Goal: Information Seeking & Learning: Check status

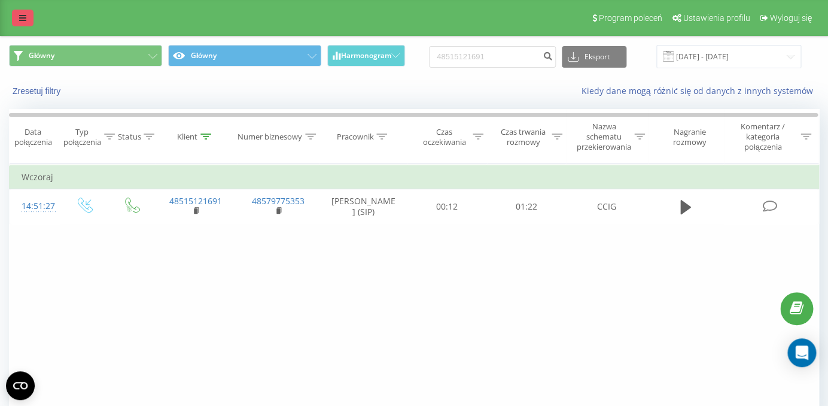
click at [20, 20] on icon at bounding box center [22, 18] width 7 height 8
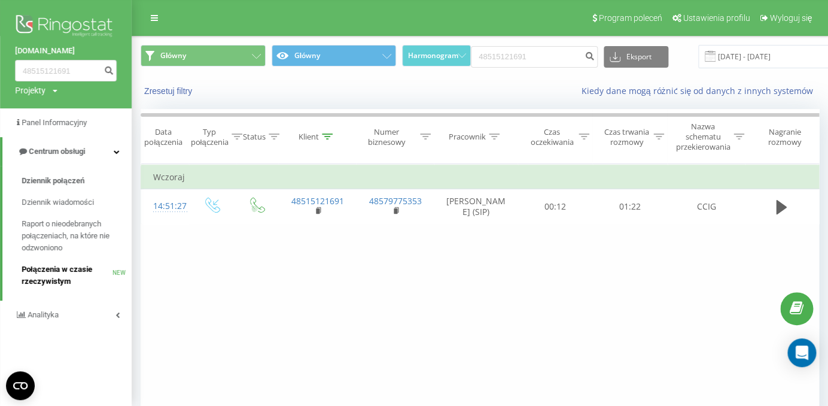
click at [66, 279] on span "Połączenia w czasie rzeczywistym" at bounding box center [67, 275] width 91 height 24
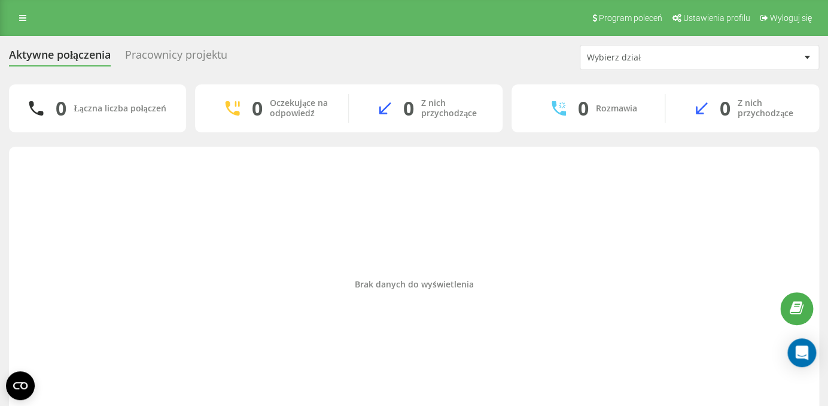
click at [181, 53] on div "Pracownicy projektu" at bounding box center [176, 57] width 102 height 19
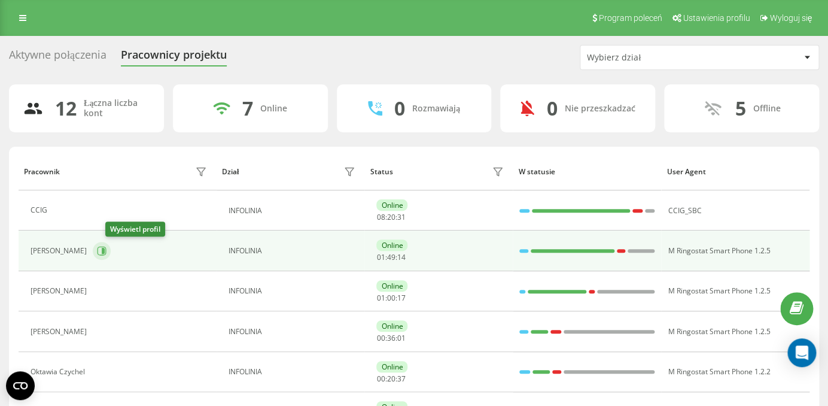
click at [106, 255] on icon at bounding box center [102, 250] width 9 height 9
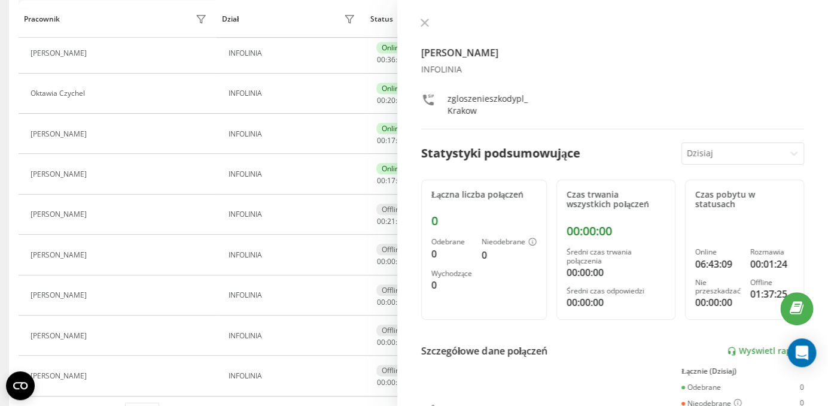
scroll to position [285, 0]
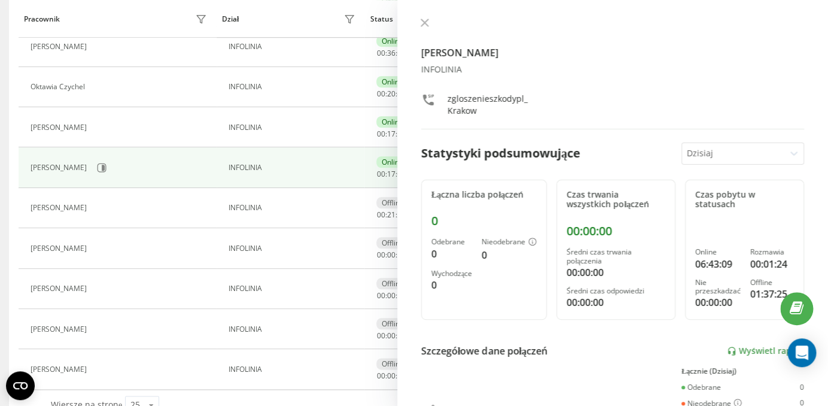
drag, startPoint x: 114, startPoint y: 248, endPoint x: 116, endPoint y: 150, distance: 97.6
click at [117, 153] on tbody "CCIG INFOLINIA Online 08 : 20 : 37 CCIG_SBC Konrad Mikołajewski INFOLINIA Onlin…" at bounding box center [414, 147] width 791 height 484
click at [103, 177] on div "Karolina Skalska" at bounding box center [120, 167] width 179 height 20
click at [103, 166] on icon at bounding box center [102, 168] width 10 height 10
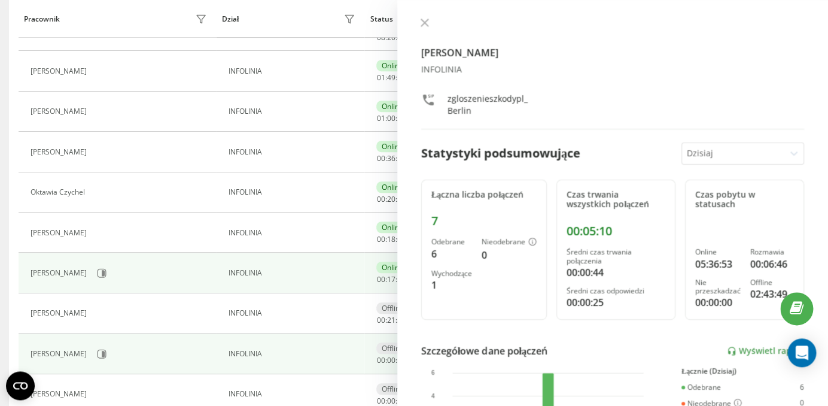
scroll to position [178, 0]
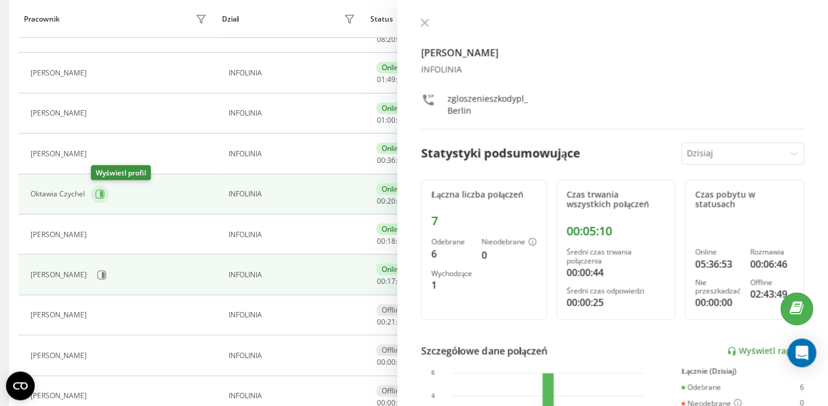
click at [98, 195] on icon at bounding box center [100, 194] width 10 height 10
click at [422, 24] on icon at bounding box center [424, 22] width 7 height 7
